Goal: Transaction & Acquisition: Subscribe to service/newsletter

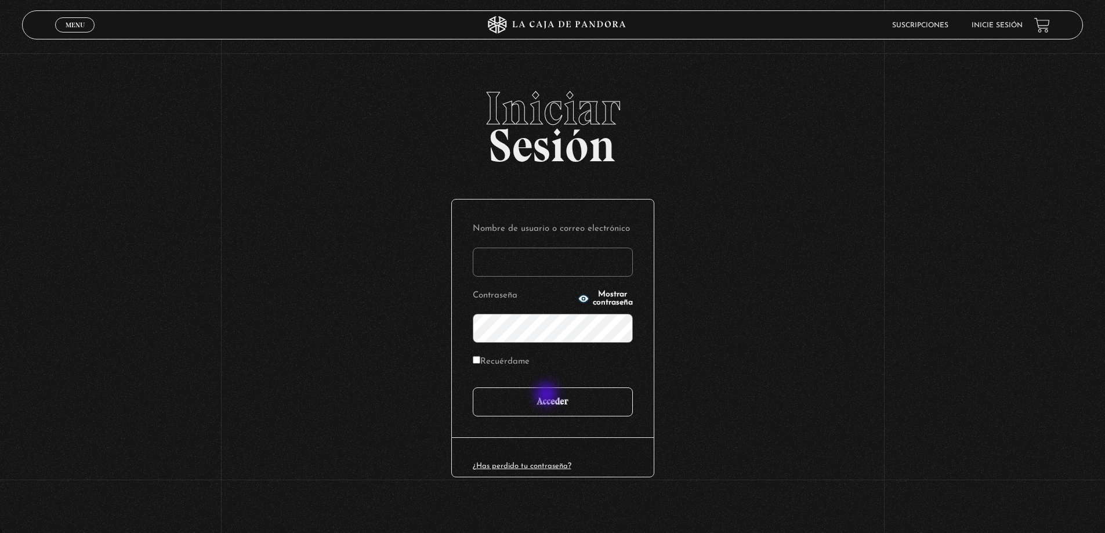
type input "[EMAIL_ADDRESS][DOMAIN_NAME]"
click at [548, 396] on input "Acceder" at bounding box center [553, 401] width 160 height 29
